Goal: Navigation & Orientation: Find specific page/section

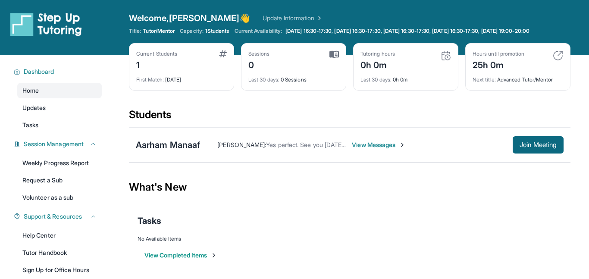
click at [374, 142] on span "View Messages" at bounding box center [379, 145] width 54 height 9
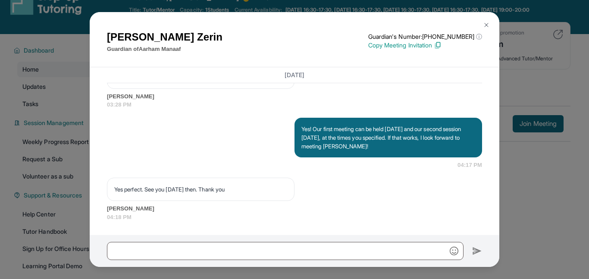
scroll to position [22, 0]
click at [538, 184] on div "[PERSON_NAME] Guardian of [PERSON_NAME] Guardian's Number: [PHONE_NUMBER] ⓘ Thi…" at bounding box center [294, 139] width 589 height 279
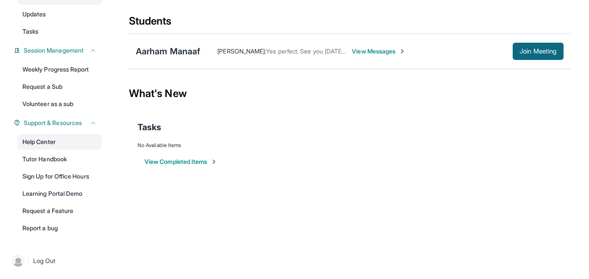
scroll to position [0, 0]
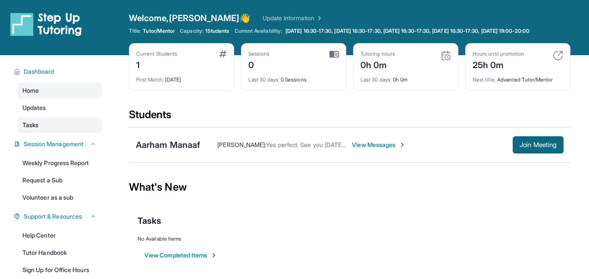
click at [43, 124] on link "Tasks" at bounding box center [59, 125] width 85 height 16
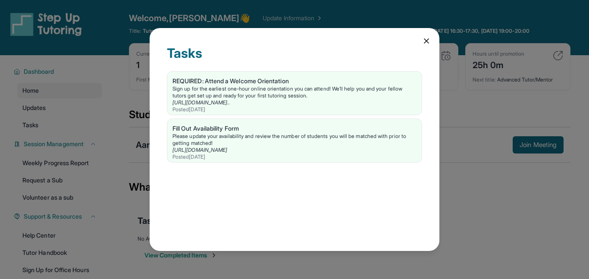
click at [427, 44] on icon at bounding box center [426, 41] width 9 height 9
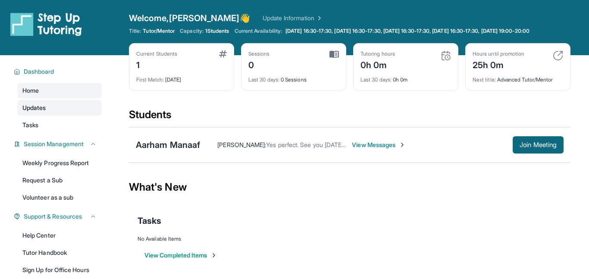
click at [49, 113] on link "Updates" at bounding box center [59, 108] width 85 height 16
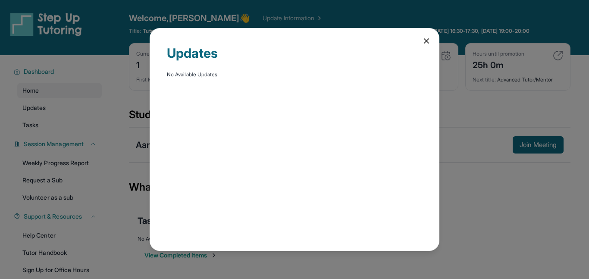
click at [431, 40] on icon at bounding box center [426, 41] width 9 height 9
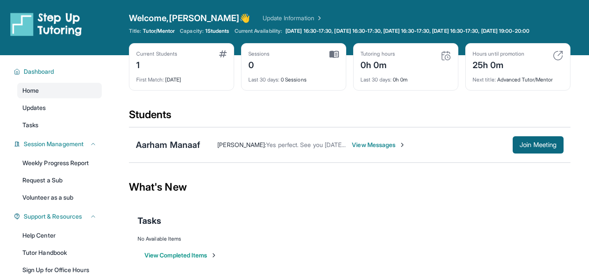
click at [471, 82] on div "Hours until promotion 25h 0m Next title : Advanced Tutor/Mentor" at bounding box center [517, 66] width 105 height 47
click at [558, 51] on img at bounding box center [558, 55] width 10 height 10
click at [560, 56] on img at bounding box center [558, 55] width 10 height 10
click at [434, 53] on div "Tutoring hours 0h 0m" at bounding box center [406, 60] width 91 height 21
